Goal: Task Accomplishment & Management: Use online tool/utility

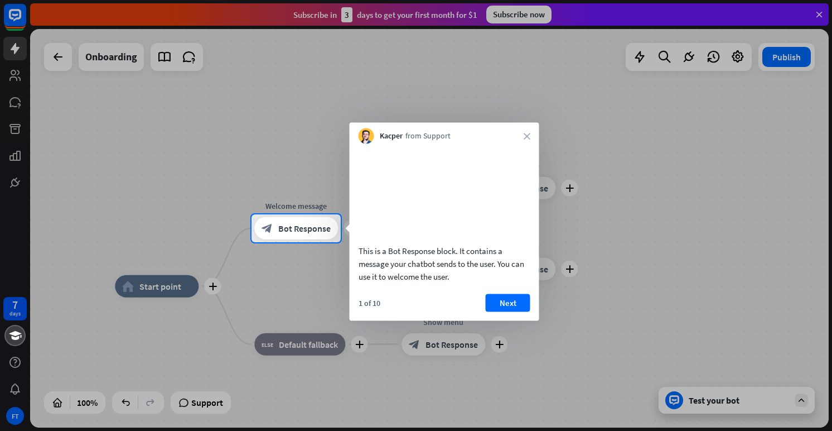
click at [522, 137] on div "Kacper from Support close" at bounding box center [445, 133] width 190 height 21
click at [524, 137] on icon "close" at bounding box center [527, 136] width 7 height 7
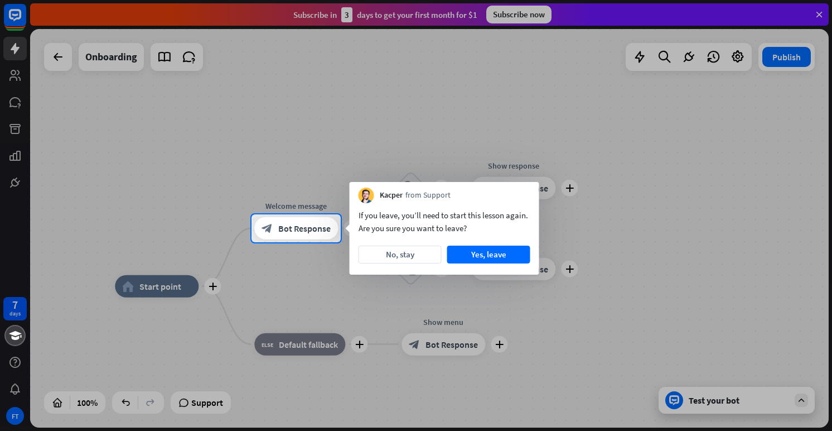
click at [16, 11] on div at bounding box center [416, 107] width 832 height 214
click at [499, 258] on button "Yes, leave" at bounding box center [488, 254] width 83 height 18
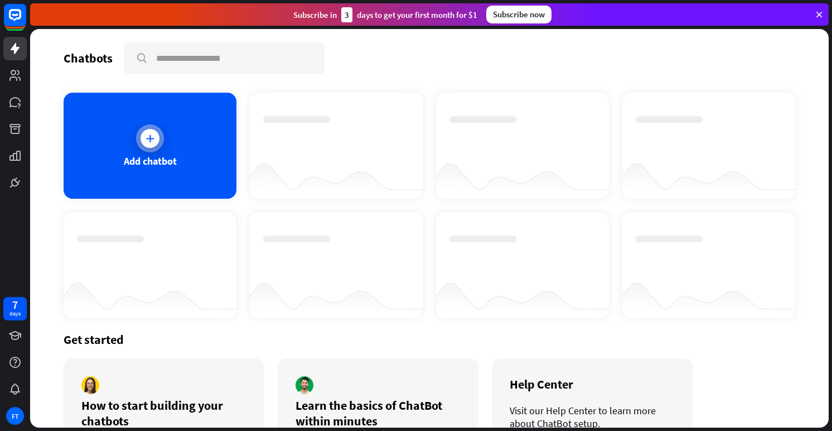
click at [134, 120] on div "Add chatbot" at bounding box center [150, 146] width 173 height 106
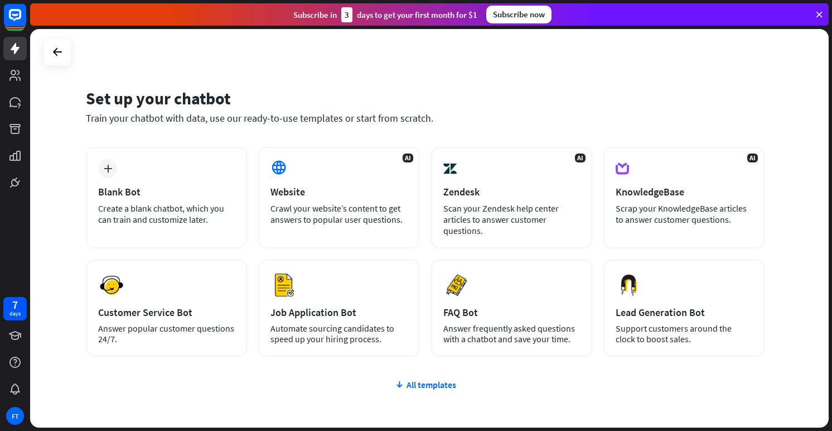
click at [817, 11] on icon at bounding box center [819, 14] width 10 height 10
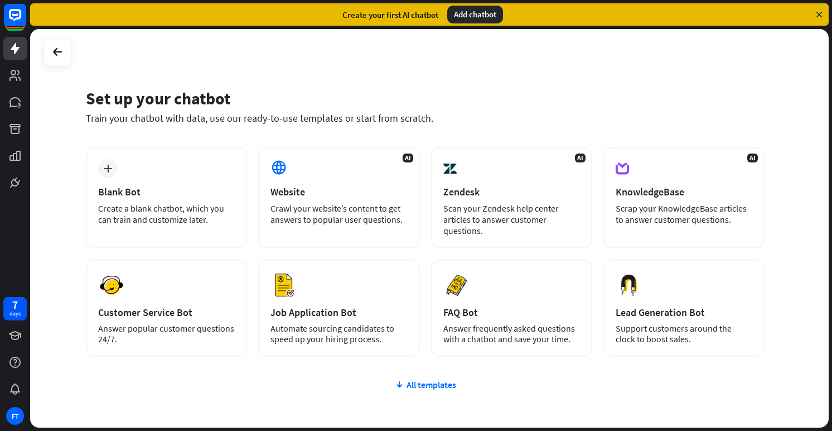
click at [822, 12] on icon at bounding box center [819, 14] width 10 height 10
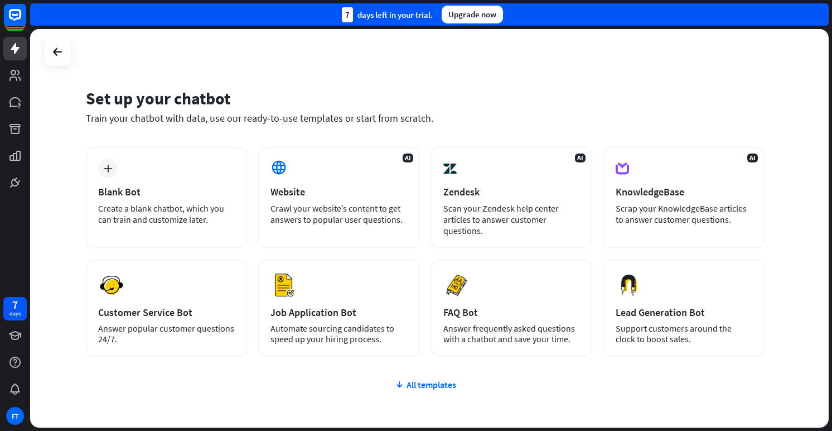
click at [822, 12] on div "7 days left in your trial. Upgrade now" at bounding box center [429, 14] width 799 height 22
click at [13, 52] on icon at bounding box center [14, 48] width 13 height 13
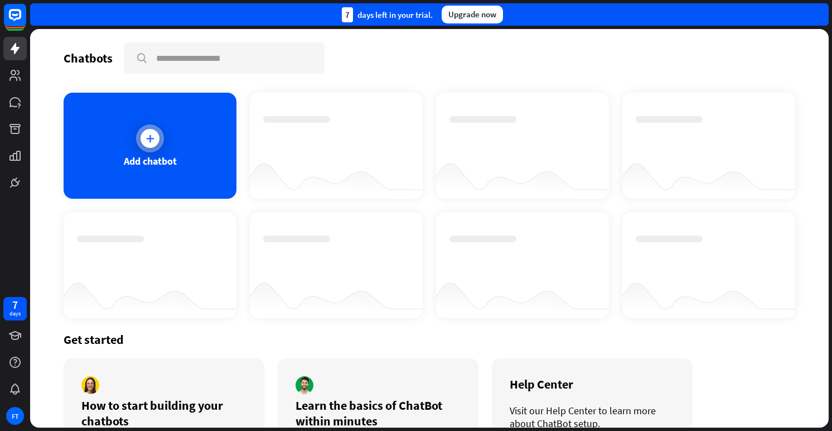
click at [123, 143] on div "Add chatbot" at bounding box center [150, 146] width 173 height 106
